Goal: Information Seeking & Learning: Check status

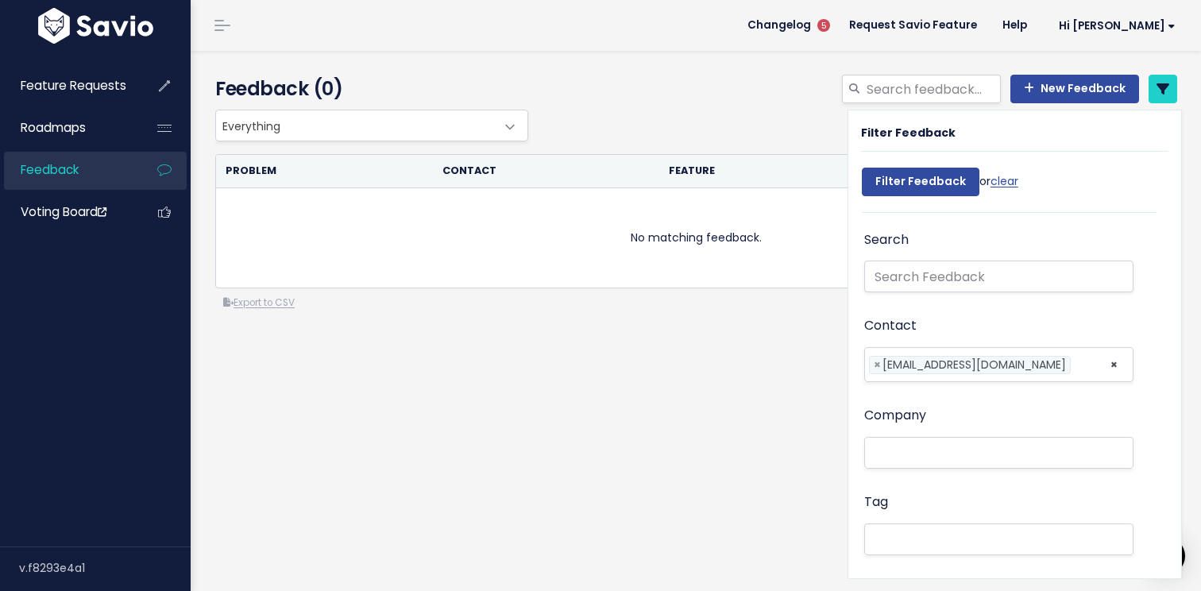
select select
click at [992, 363] on span "[EMAIL_ADDRESS][DOMAIN_NAME]" at bounding box center [975, 365] width 184 height 16
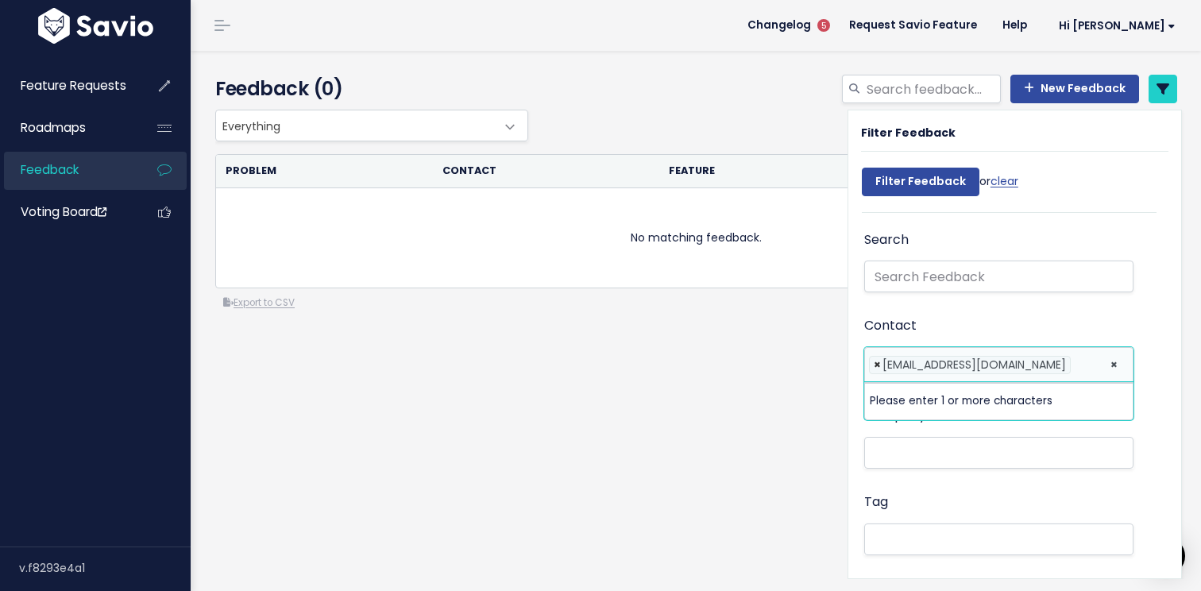
click at [875, 362] on span "×" at bounding box center [877, 365] width 7 height 17
select select
click at [891, 365] on li at bounding box center [995, 363] width 253 height 17
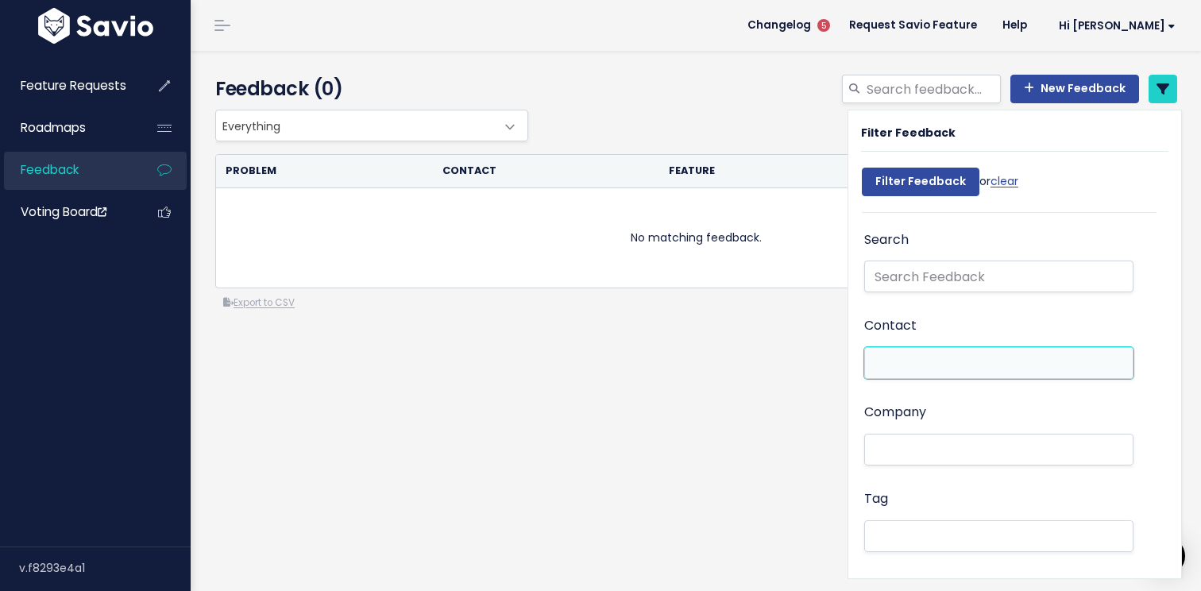
type input "E"
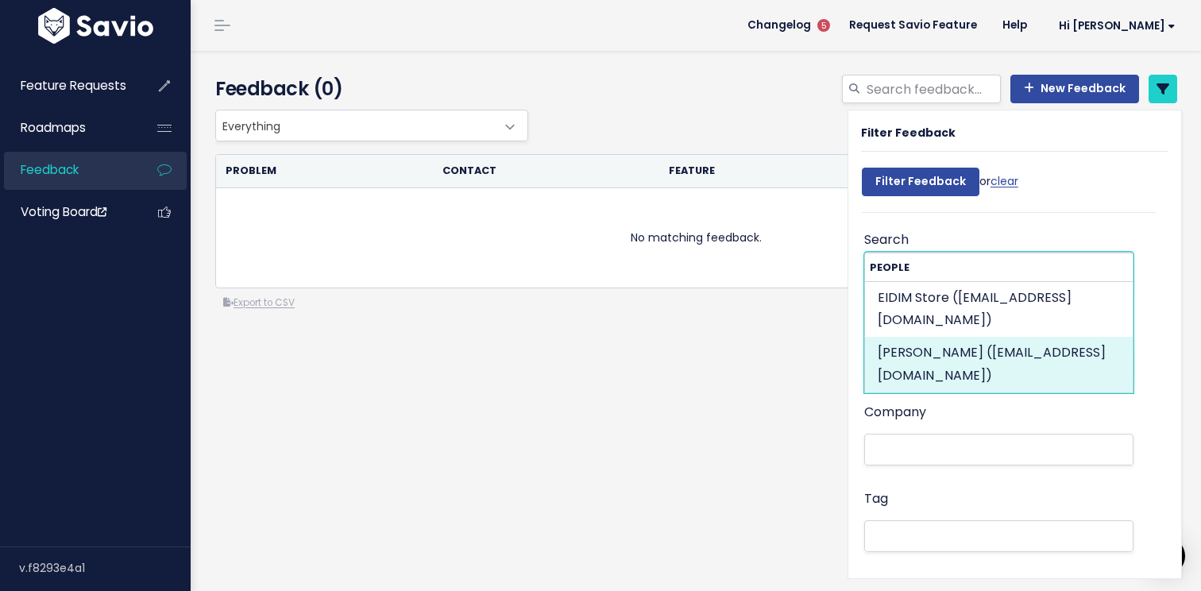
type input "@eid"
select select "90212976"
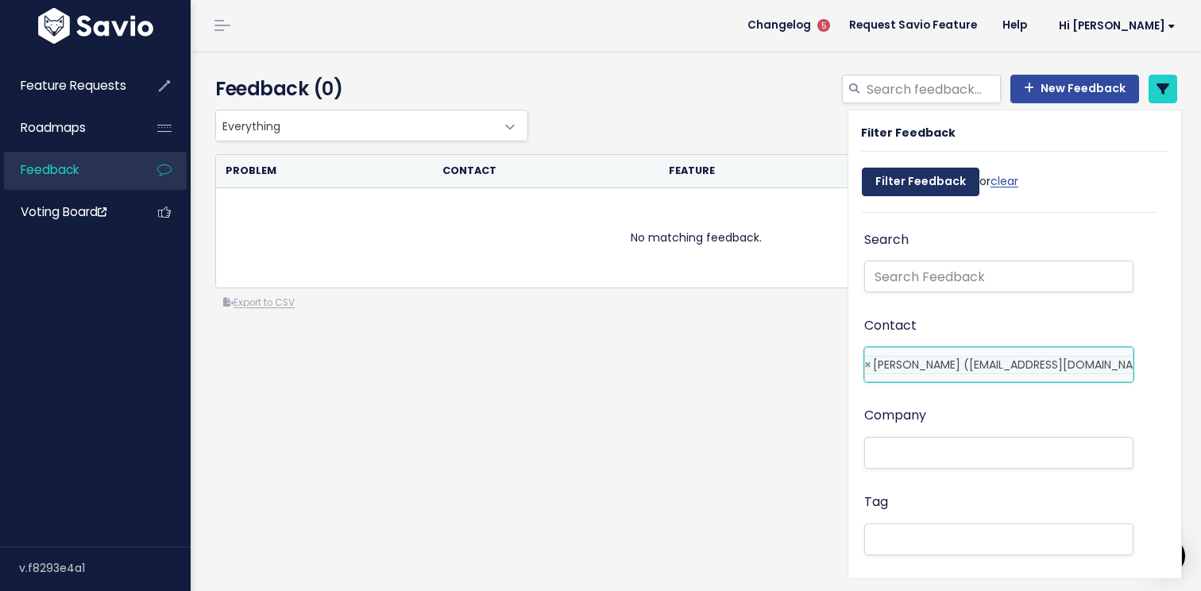
click at [887, 187] on input "Filter Feedback" at bounding box center [921, 182] width 118 height 29
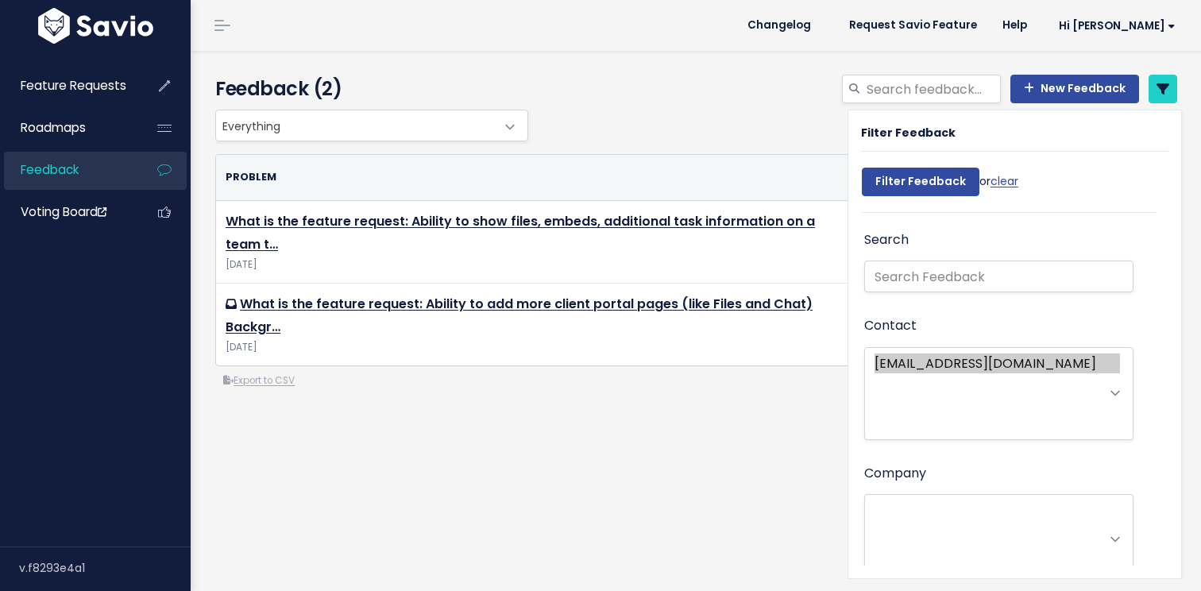
select select
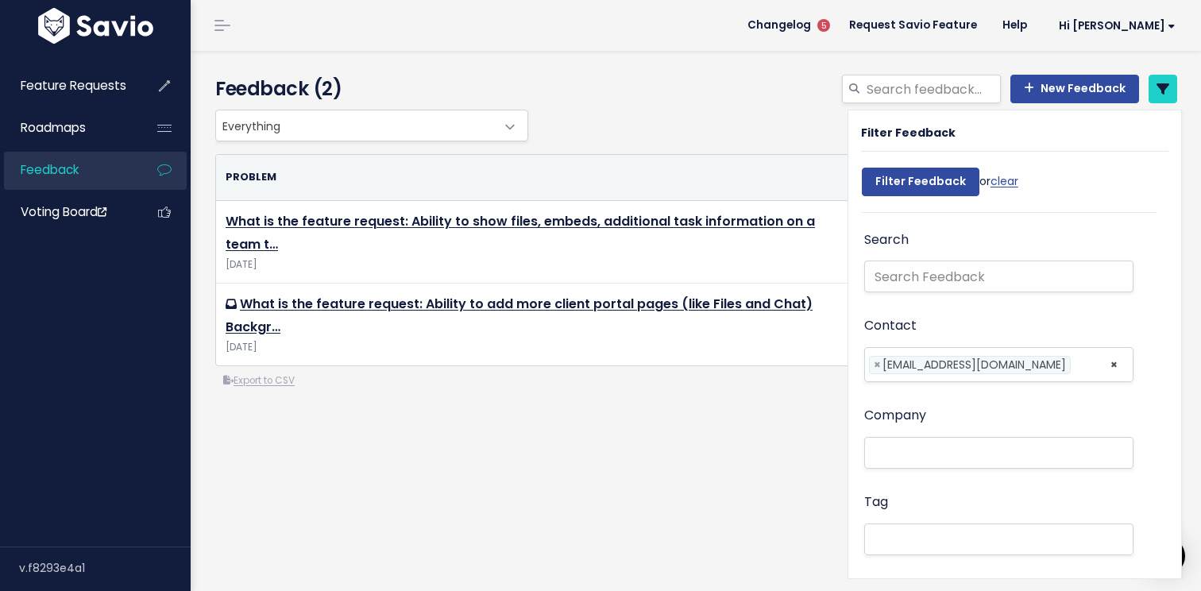
click at [805, 102] on div "New Feedback" at bounding box center [861, 92] width 658 height 35
click at [1165, 86] on icon at bounding box center [1163, 89] width 13 height 13
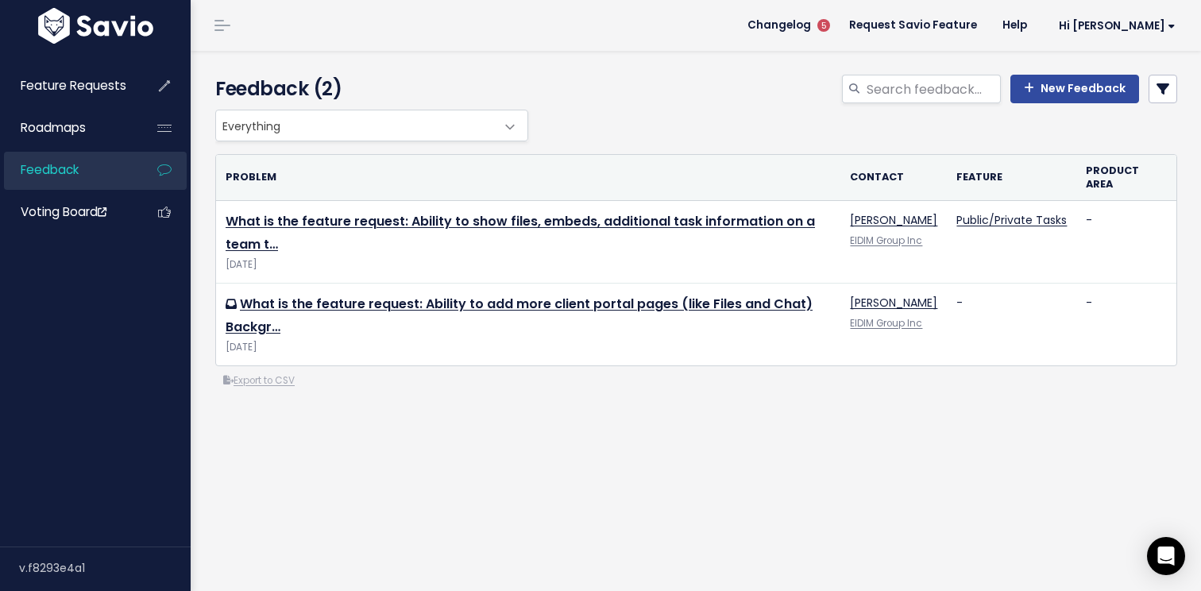
click at [801, 130] on div "Everything No Product Area Project Management Client Task Improvements Integrat…" at bounding box center [692, 126] width 962 height 32
